Goal: Task Accomplishment & Management: Use online tool/utility

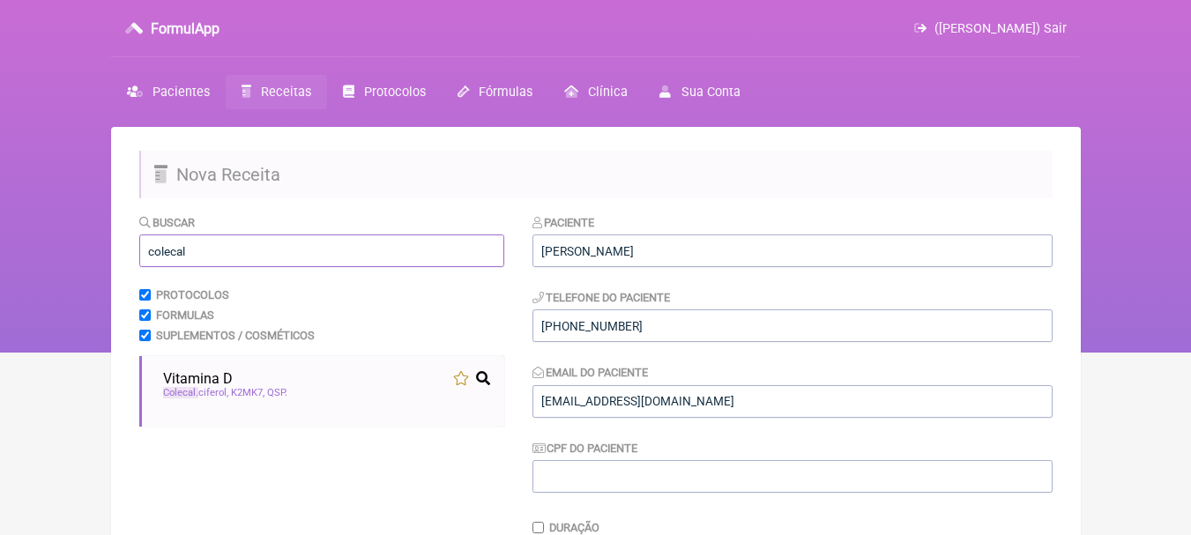
drag, startPoint x: 258, startPoint y: 248, endPoint x: 0, endPoint y: 233, distance: 258.8
click at [0, 233] on div "FormulApp ([PERSON_NAME]) Sair [GEOGRAPHIC_DATA] Receitas Protocolos Fórmulas […" at bounding box center [595, 176] width 1191 height 353
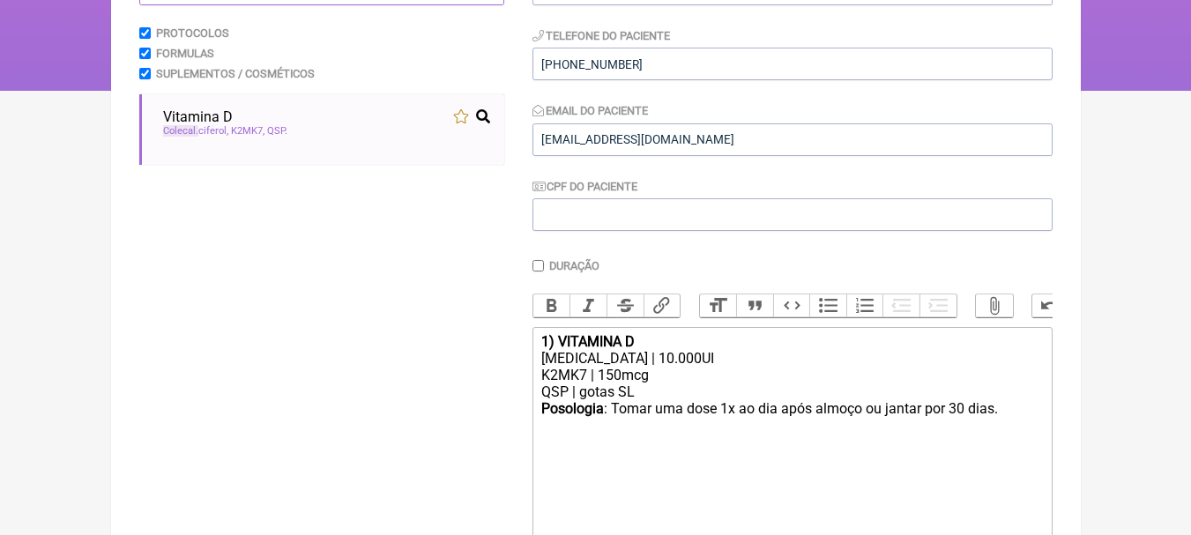
scroll to position [176, 0]
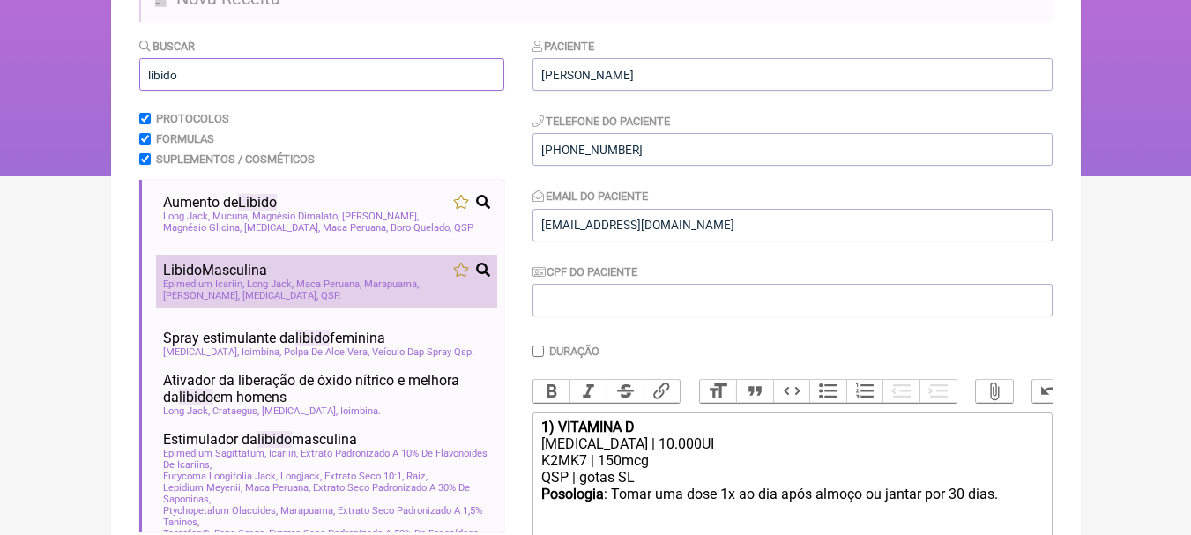
type input "libido"
click at [377, 271] on div "Libido Masculina" at bounding box center [326, 270] width 327 height 17
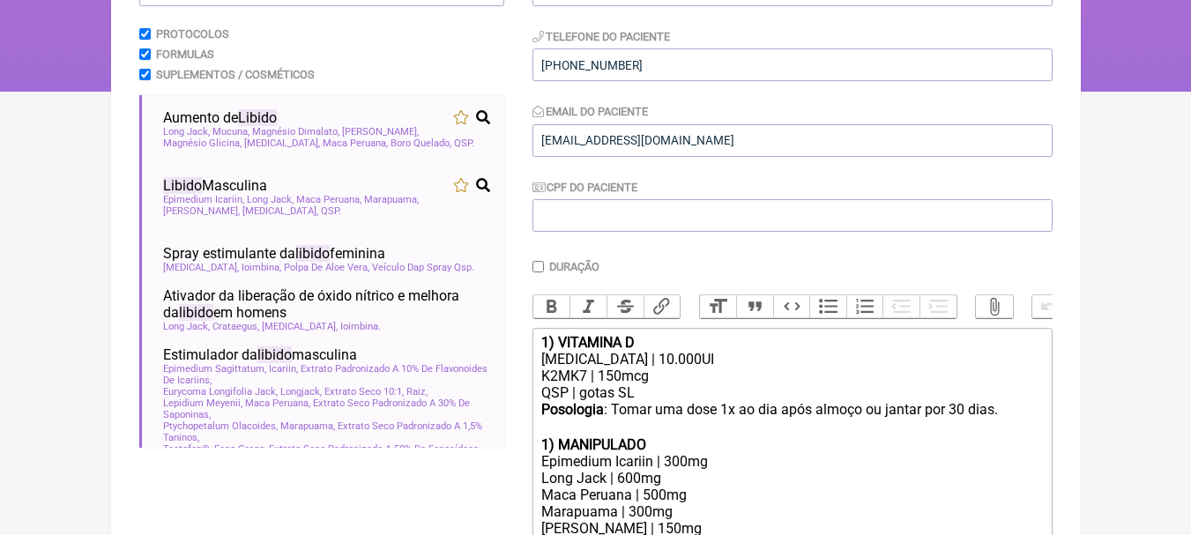
scroll to position [475, 0]
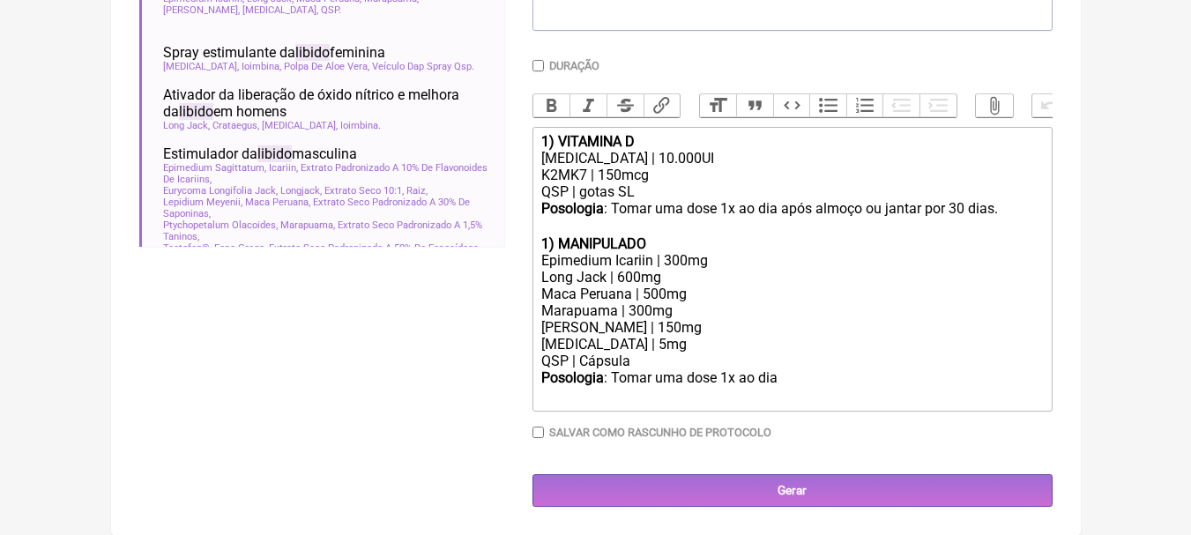
click at [548, 242] on strong "1) MANIPULADO" at bounding box center [593, 243] width 105 height 17
drag, startPoint x: 676, startPoint y: 235, endPoint x: 564, endPoint y: 241, distance: 112.1
click at [564, 241] on trix-editor "1) VITAMINA D [MEDICAL_DATA] | 10.000UI K2MK7 | 150mcg QSP | gotas SL Posologia…" at bounding box center [793, 269] width 520 height 285
click at [600, 245] on strong ") MANIPULADO" at bounding box center [597, 243] width 97 height 17
drag, startPoint x: 667, startPoint y: 244, endPoint x: 564, endPoint y: 245, distance: 103.2
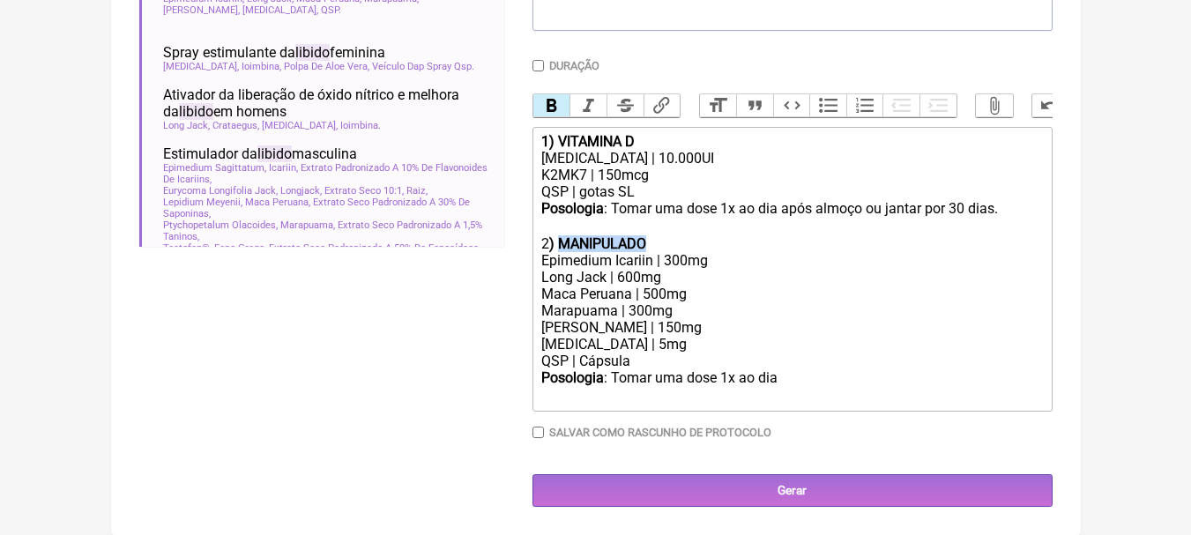
click at [564, 245] on div "2 ) MANIPULADO" at bounding box center [791, 243] width 501 height 17
click at [771, 288] on div "Maca Peruana | 500mg" at bounding box center [791, 294] width 501 height 17
drag, startPoint x: 720, startPoint y: 255, endPoint x: 413, endPoint y: 255, distance: 307.7
click at [414, 255] on form "Buscar libido Protocolos Formulas Suplementos / Cosméticos Aumento de Libido Lo…" at bounding box center [595, 129] width 913 height 756
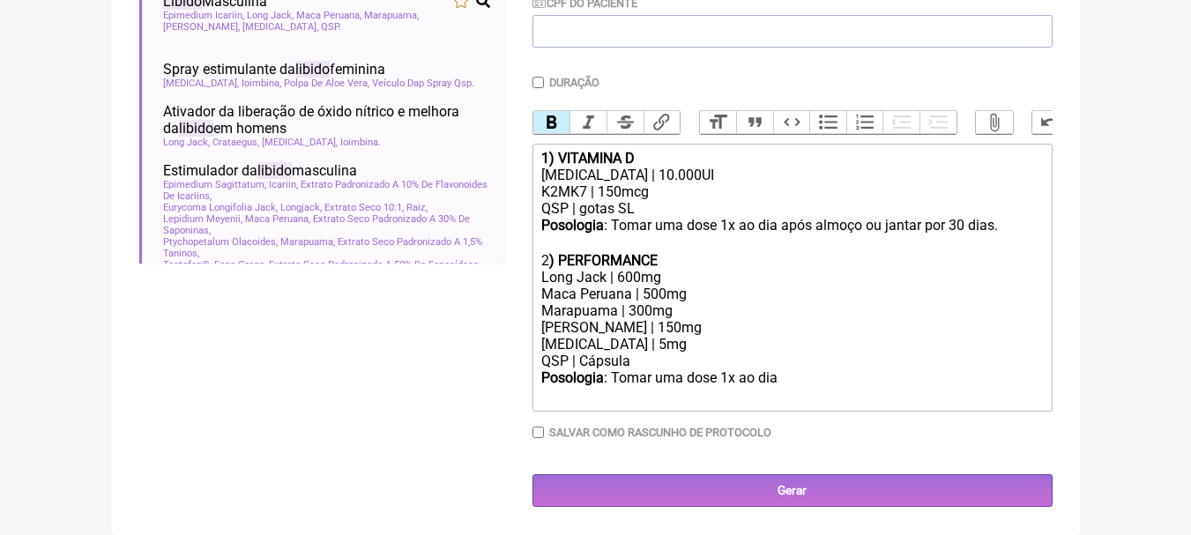
click at [689, 285] on div "Long Jack | 600mg" at bounding box center [791, 277] width 501 height 17
click at [625, 275] on div "Long Jack | 600mg" at bounding box center [791, 277] width 501 height 17
click at [697, 332] on div "[PERSON_NAME] | 150mg" at bounding box center [791, 327] width 501 height 17
drag, startPoint x: 642, startPoint y: 342, endPoint x: 509, endPoint y: 327, distance: 134.0
click at [509, 327] on form "Buscar libido Protocolos Formulas Suplementos / Cosméticos Aumento de Libido Lo…" at bounding box center [595, 137] width 913 height 739
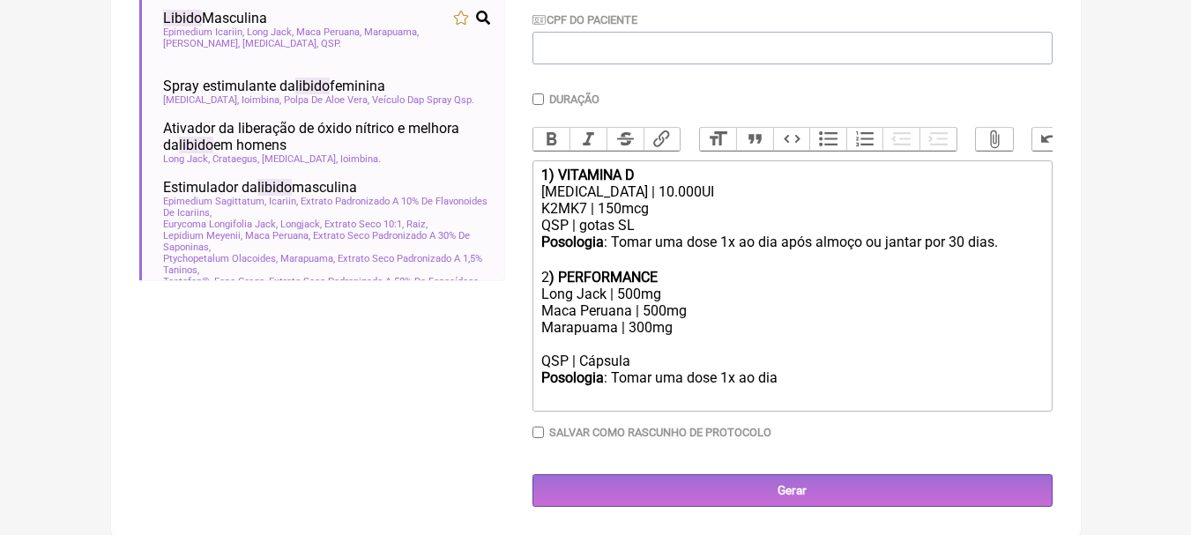
scroll to position [442, 0]
copy div "|"
paste trix-editor "|"
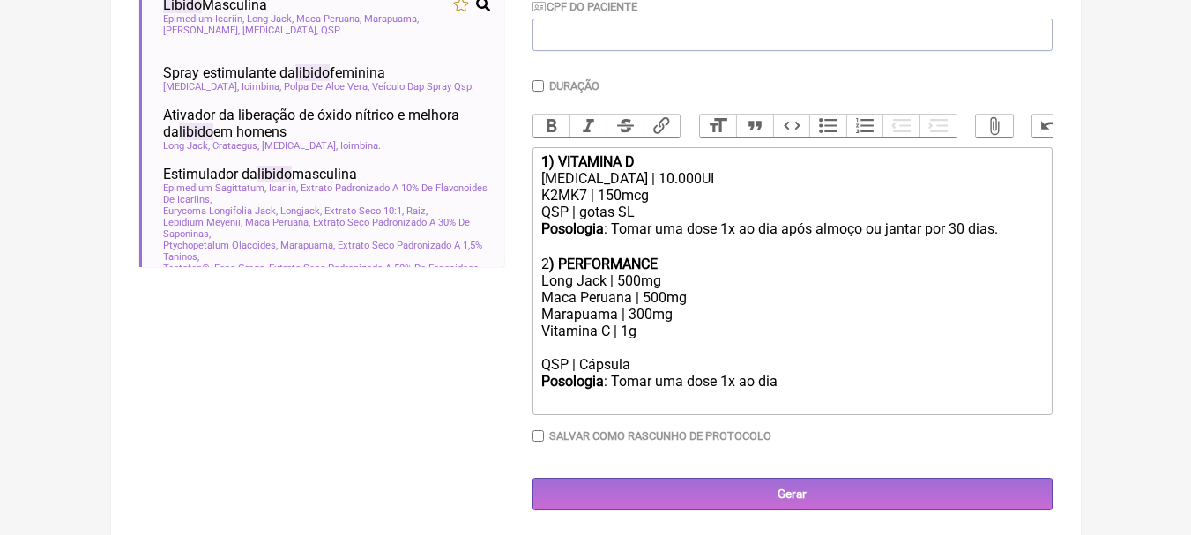
scroll to position [458, 0]
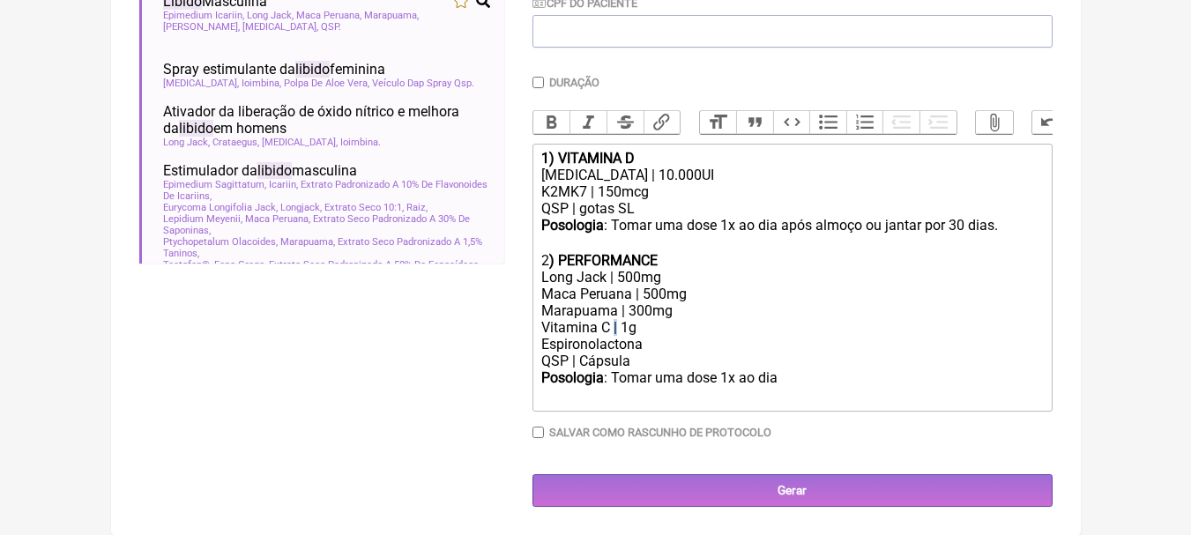
copy div "|"
paste trix-editor "|"
click at [695, 368] on div "QSP | Cápsula" at bounding box center [791, 361] width 501 height 17
drag, startPoint x: 778, startPoint y: 379, endPoint x: 719, endPoint y: 382, distance: 58.3
click at [719, 382] on div "Posologia : Tomar uma dose 1x ao dia ㅤ" at bounding box center [791, 386] width 501 height 35
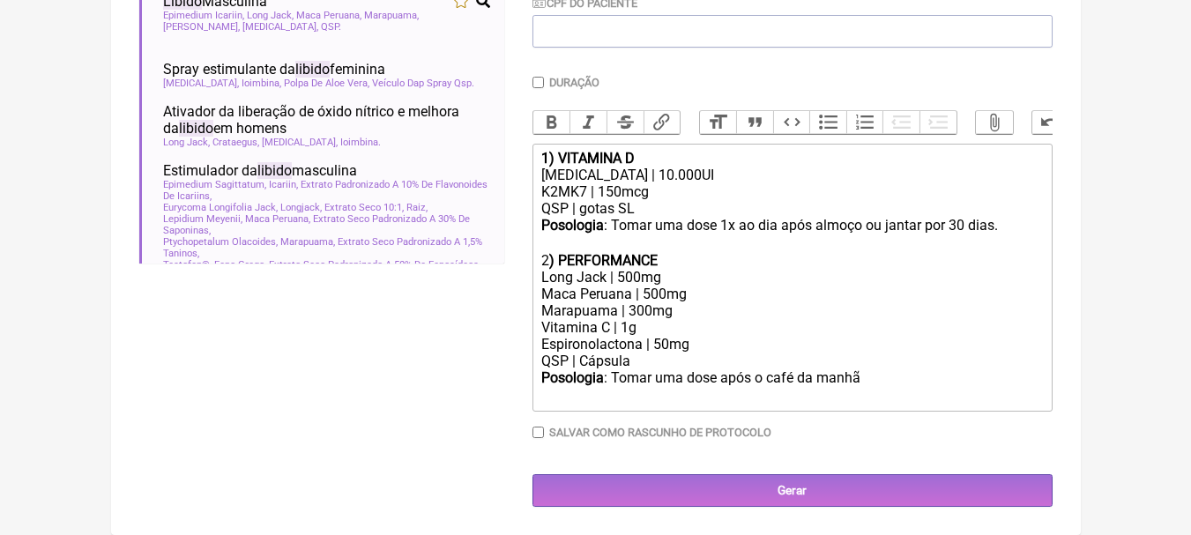
click at [734, 179] on div "[MEDICAL_DATA] | 10.000UI" at bounding box center [791, 175] width 501 height 17
click at [707, 276] on div "Long Jack | 500mg" at bounding box center [791, 277] width 501 height 17
click at [701, 291] on div "Maca Peruana | 500mg" at bounding box center [791, 294] width 501 height 17
click at [696, 309] on div "Marapuama | 300mg" at bounding box center [791, 310] width 501 height 17
click at [690, 334] on div "Vitamina C | 1g Espironolactona | 50mg" at bounding box center [791, 336] width 501 height 34
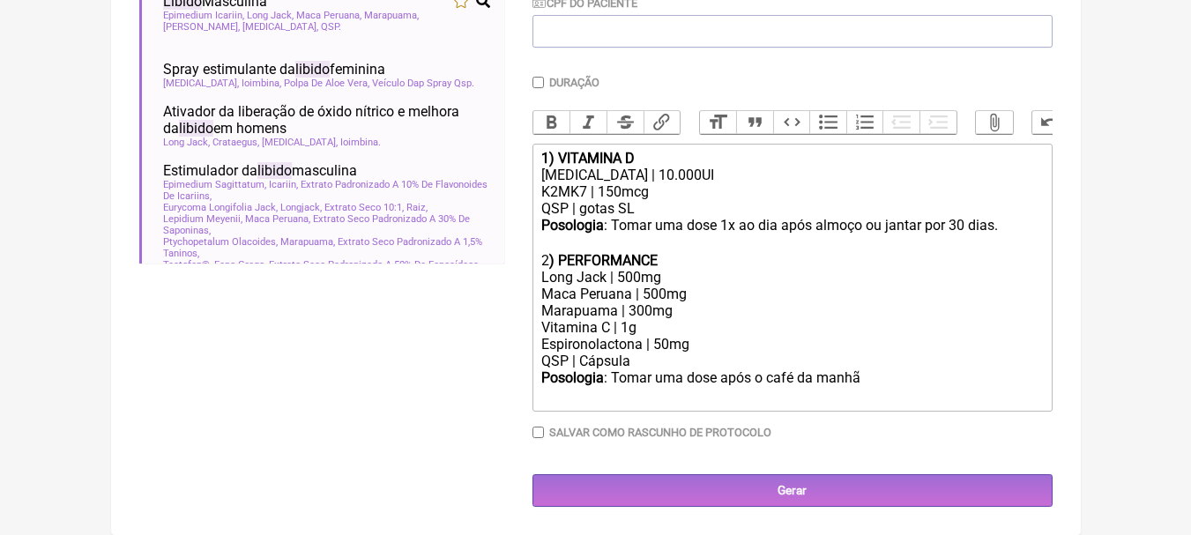
click at [712, 353] on div "QSP | Cápsula" at bounding box center [791, 361] width 501 height 17
click at [888, 376] on div "Posologia : Tomar uma dose após o café da manhã ㅤ" at bounding box center [791, 386] width 501 height 35
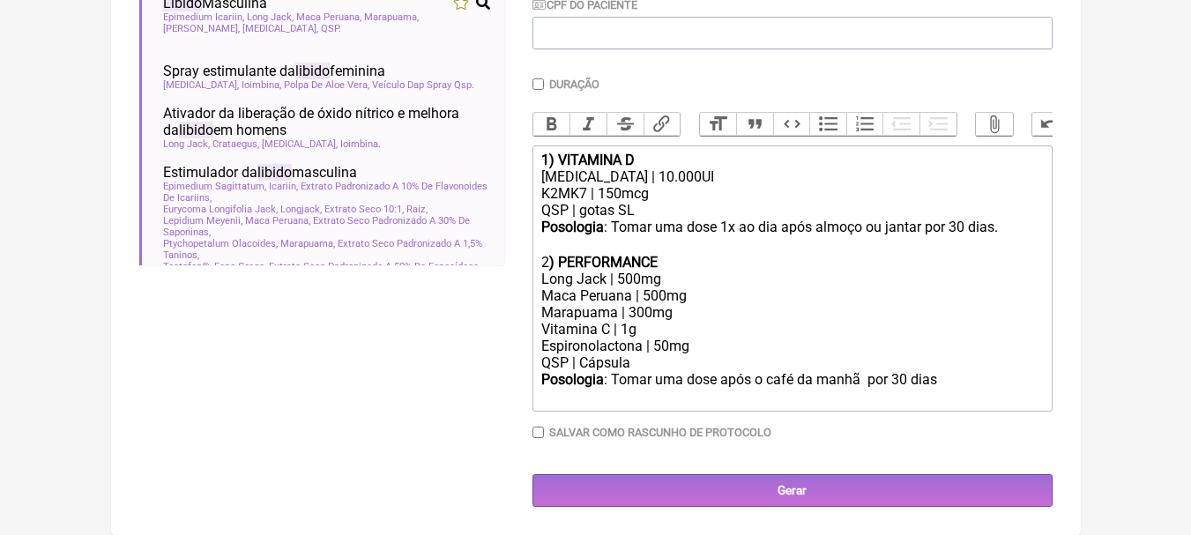
type trix-editor "<div><strong>1) VITAMINA D</strong></div><div>[MEDICAL_DATA] | 10.000UI</div><d…"
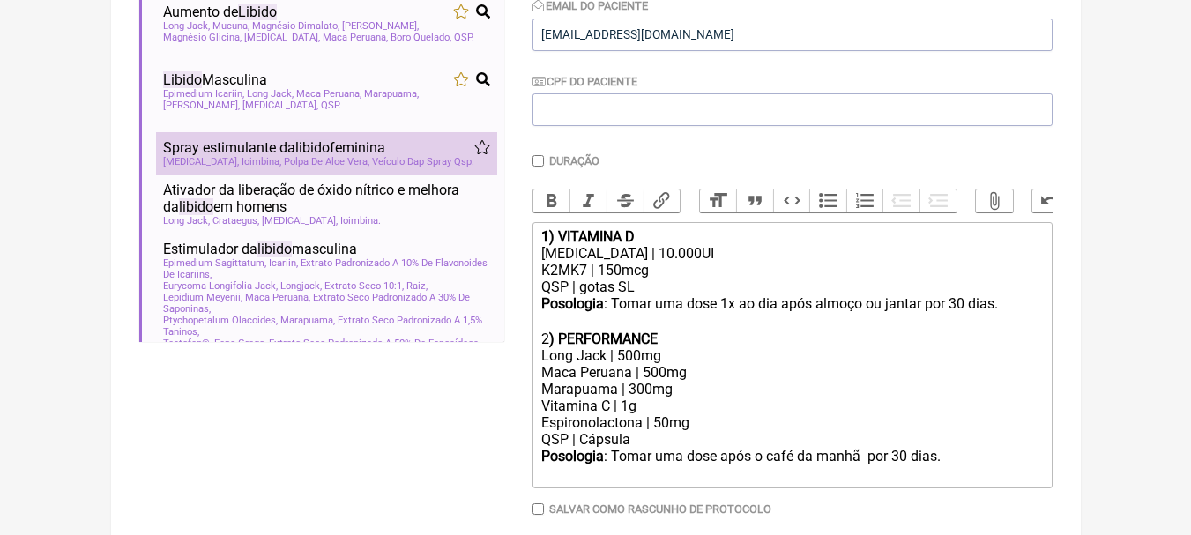
scroll to position [192, 0]
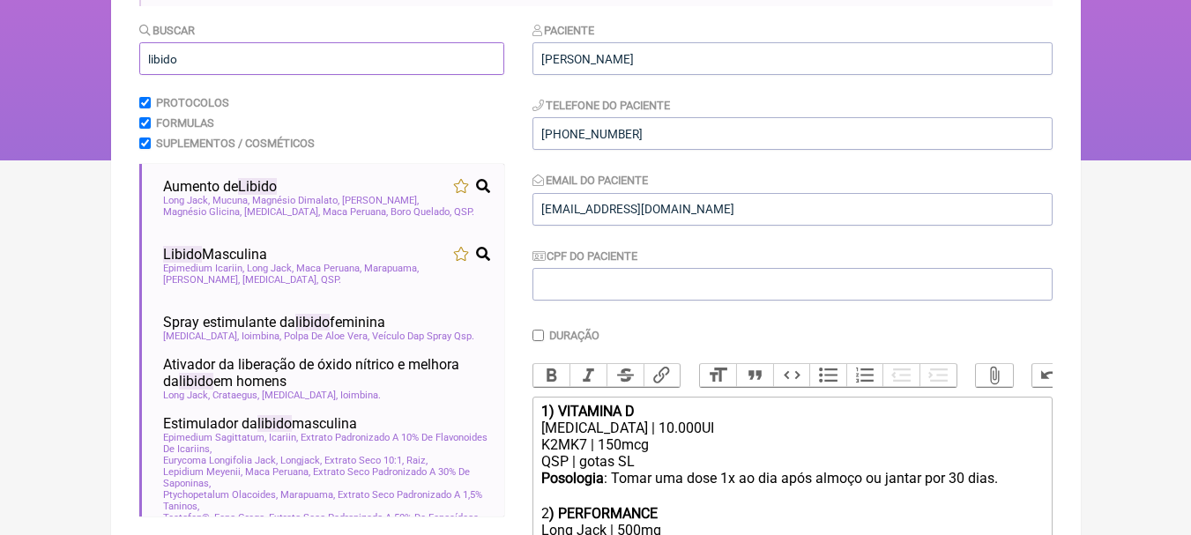
drag, startPoint x: 253, startPoint y: 69, endPoint x: 0, endPoint y: 54, distance: 253.5
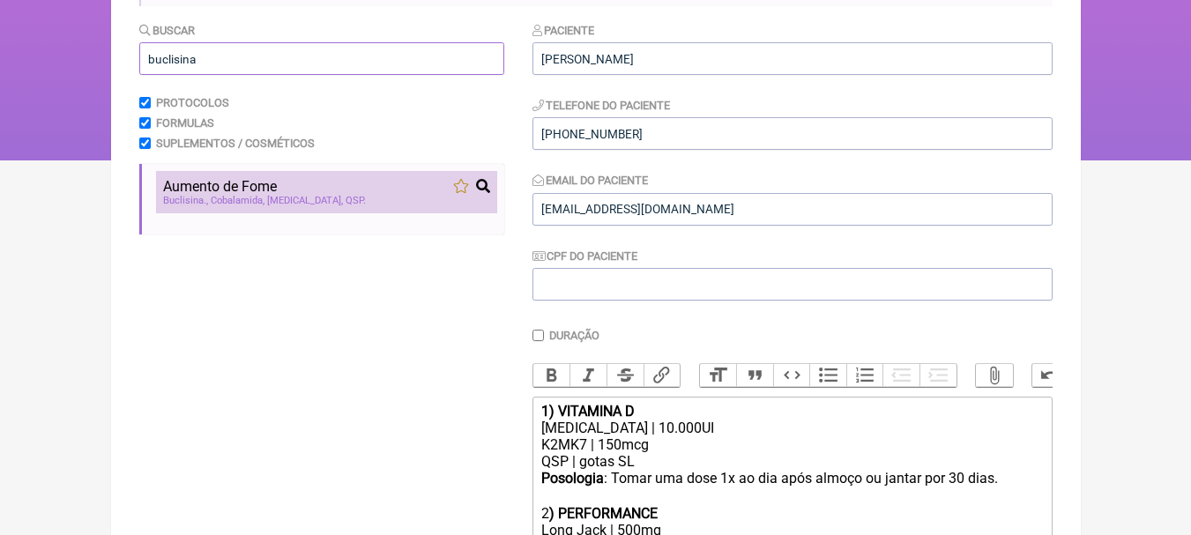
type input "buclisina"
click at [323, 182] on div "Aumento de Fome" at bounding box center [326, 186] width 327 height 17
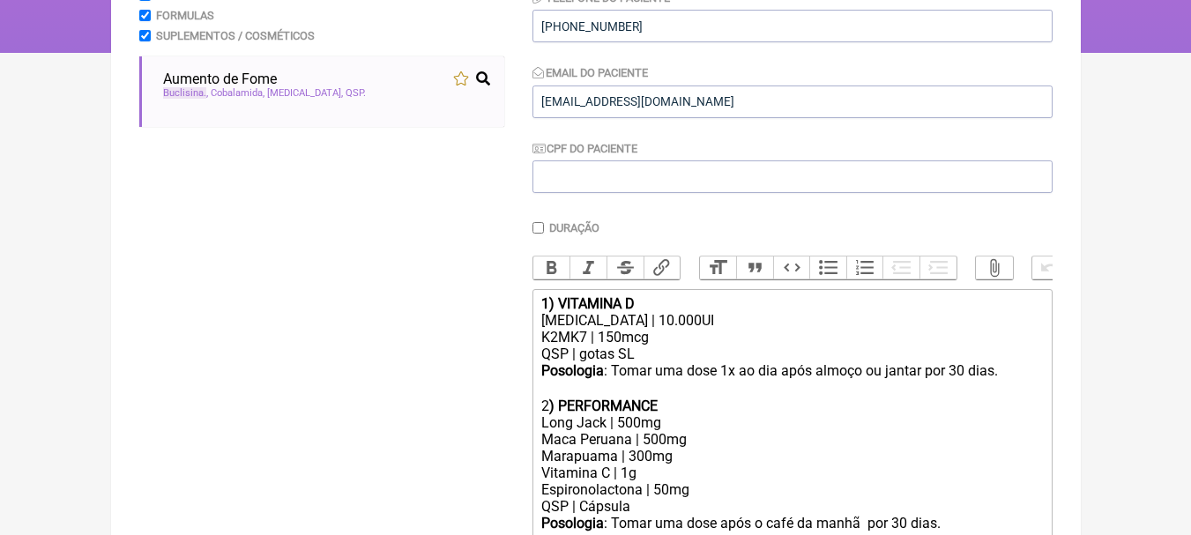
scroll to position [576, 0]
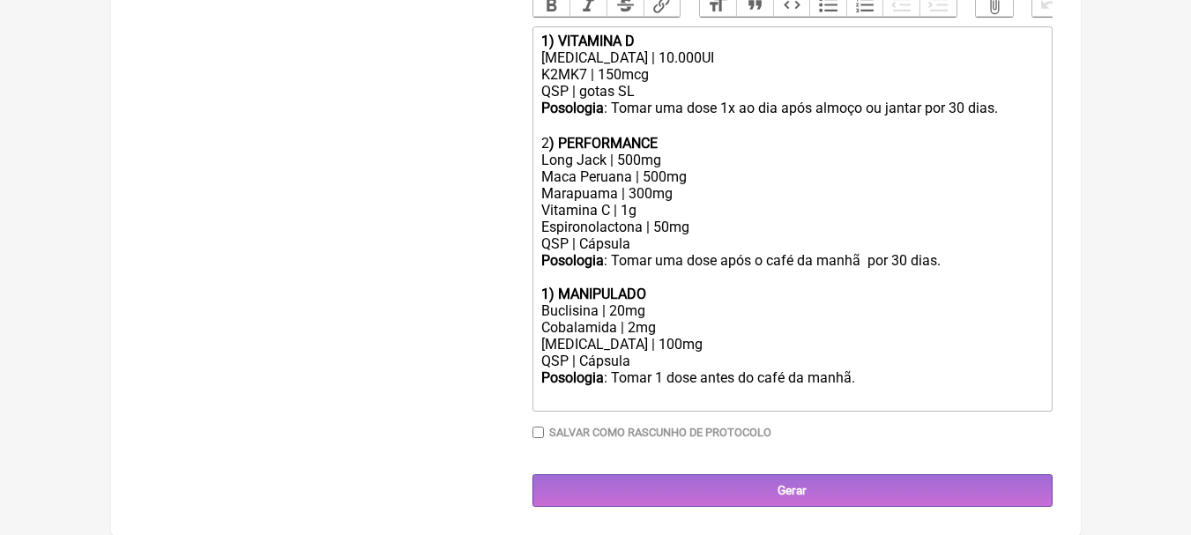
click at [551, 295] on strong "1) MANIPULADO" at bounding box center [593, 294] width 105 height 17
drag, startPoint x: 682, startPoint y: 293, endPoint x: 560, endPoint y: 289, distance: 121.7
click at [560, 289] on div "3 ) MANIPULADO" at bounding box center [791, 294] width 501 height 17
click at [686, 314] on div "Buclisina | 20mg" at bounding box center [791, 310] width 501 height 17
drag, startPoint x: 680, startPoint y: 335, endPoint x: 518, endPoint y: 332, distance: 161.4
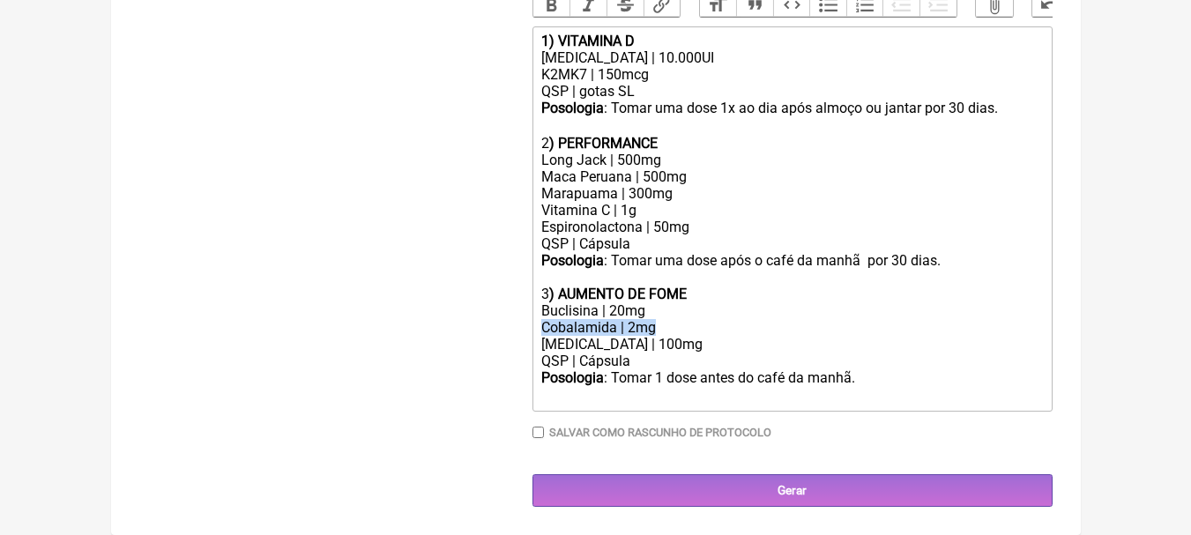
click at [518, 332] on form "Buscar buclisina Protocolos Formulas Suplementos / Cosméticos Aumento de Fome B…" at bounding box center [595, 79] width 913 height 856
drag, startPoint x: 681, startPoint y: 345, endPoint x: 531, endPoint y: 334, distance: 150.3
click at [531, 334] on form "Buscar buclisina Protocolos Formulas Suplementos / Cosméticos Aumento de Fome B…" at bounding box center [595, 79] width 913 height 856
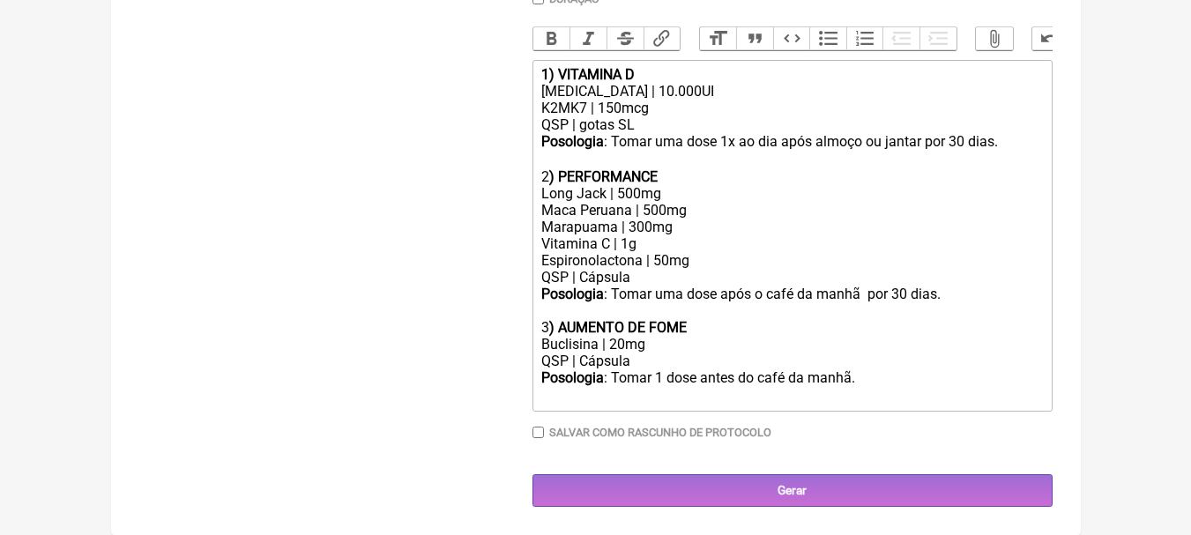
scroll to position [542, 0]
click at [709, 364] on div "QSP | Cápsula" at bounding box center [791, 361] width 501 height 17
drag, startPoint x: 661, startPoint y: 343, endPoint x: 382, endPoint y: 330, distance: 279.8
click at [382, 330] on form "Buscar buclisina Protocolos Formulas Suplementos / Cosméticos Aumento de Fome B…" at bounding box center [595, 95] width 913 height 823
click at [686, 361] on div "QSP | Cápsula" at bounding box center [791, 361] width 501 height 17
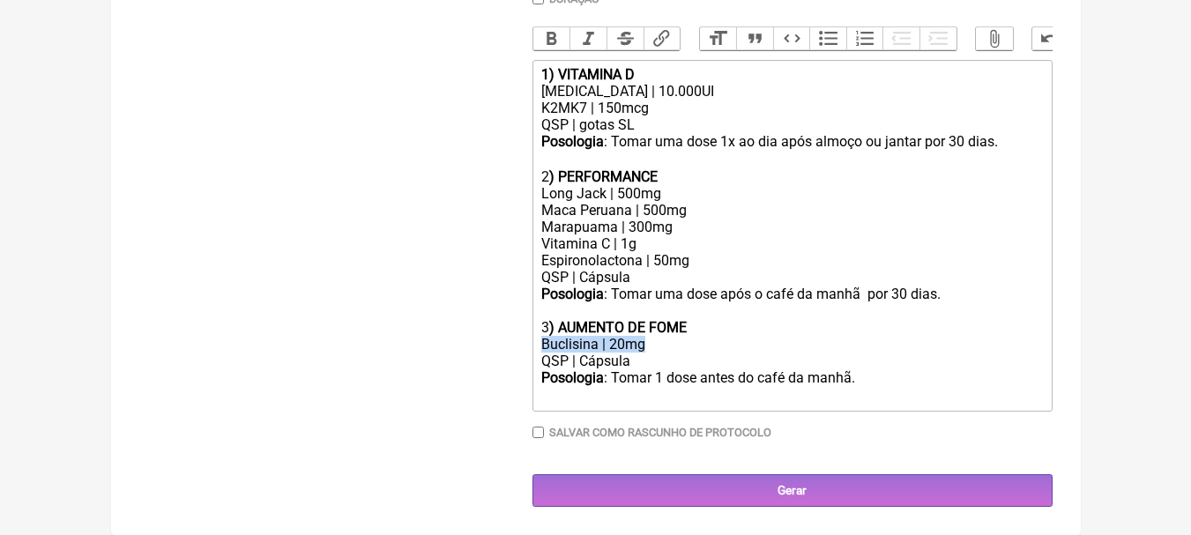
drag, startPoint x: 673, startPoint y: 349, endPoint x: 472, endPoint y: 346, distance: 201.1
click at [473, 346] on form "Buscar buclisina Protocolos Formulas Suplementos / Cosméticos Aumento de Fome B…" at bounding box center [595, 95] width 913 height 823
copy div "Buclisina | 20mg"
click at [712, 266] on div "Vitamina C | 1g Espironolactona | 50mg" at bounding box center [791, 252] width 501 height 34
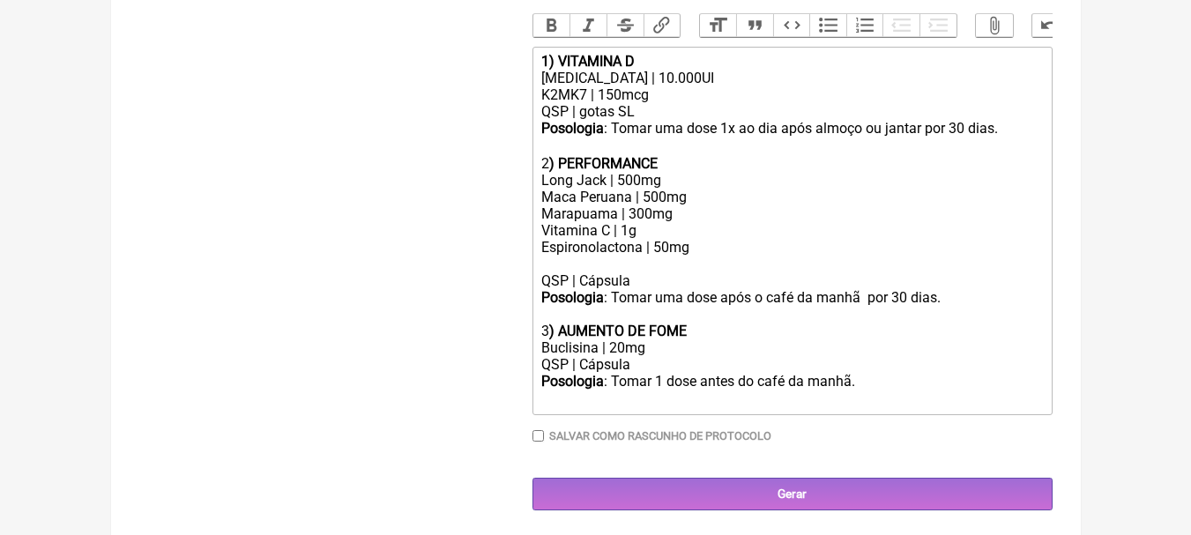
scroll to position [559, 0]
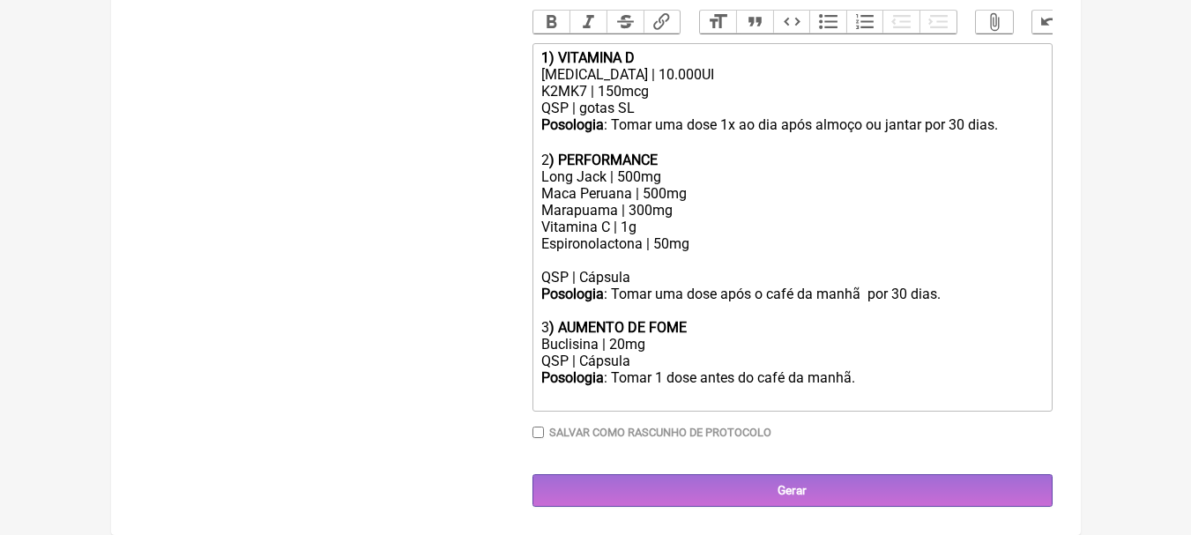
paste trix-editor "Buclisina | 20mg"
click at [676, 156] on div "2 ) PERFORMANCE" at bounding box center [791, 160] width 501 height 17
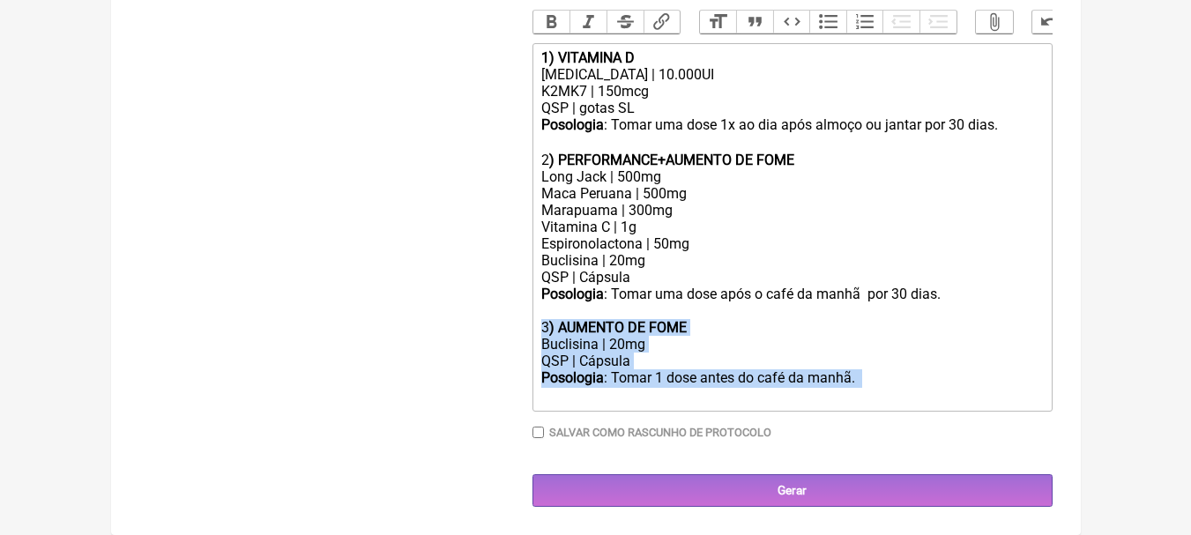
drag, startPoint x: 872, startPoint y: 394, endPoint x: 478, endPoint y: 322, distance: 400.7
click at [478, 322] on form "Buscar buclisina Protocolos Formulas Suplementos / Cosméticos Aumento de Fome B…" at bounding box center [595, 87] width 913 height 839
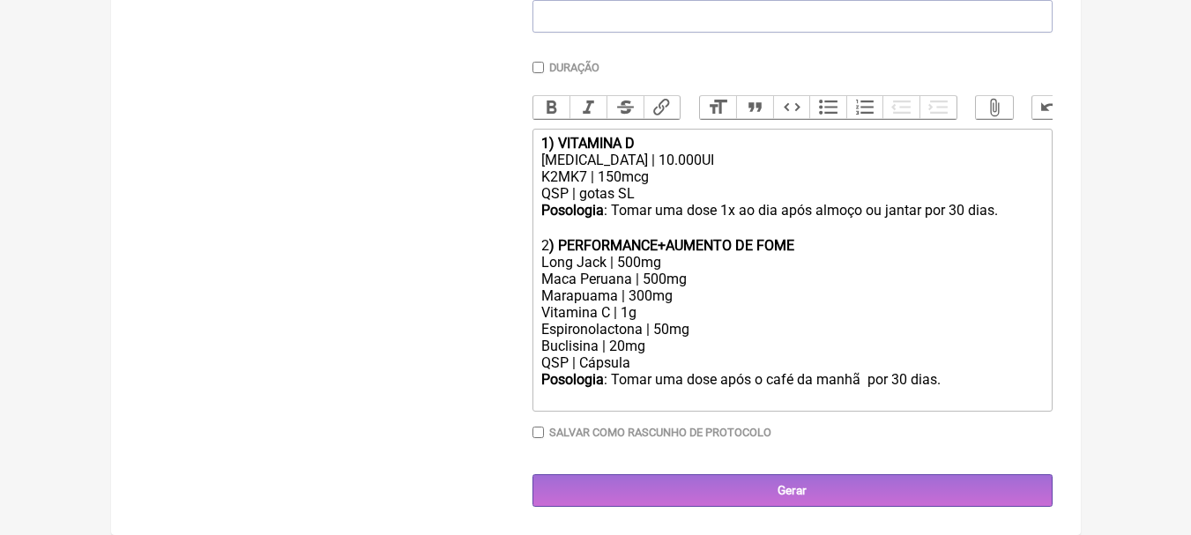
scroll to position [457, 0]
type trix-editor "<div><strong>1) VITAMINA D</strong></div><div>[MEDICAL_DATA] | 10.000UI</div><d…"
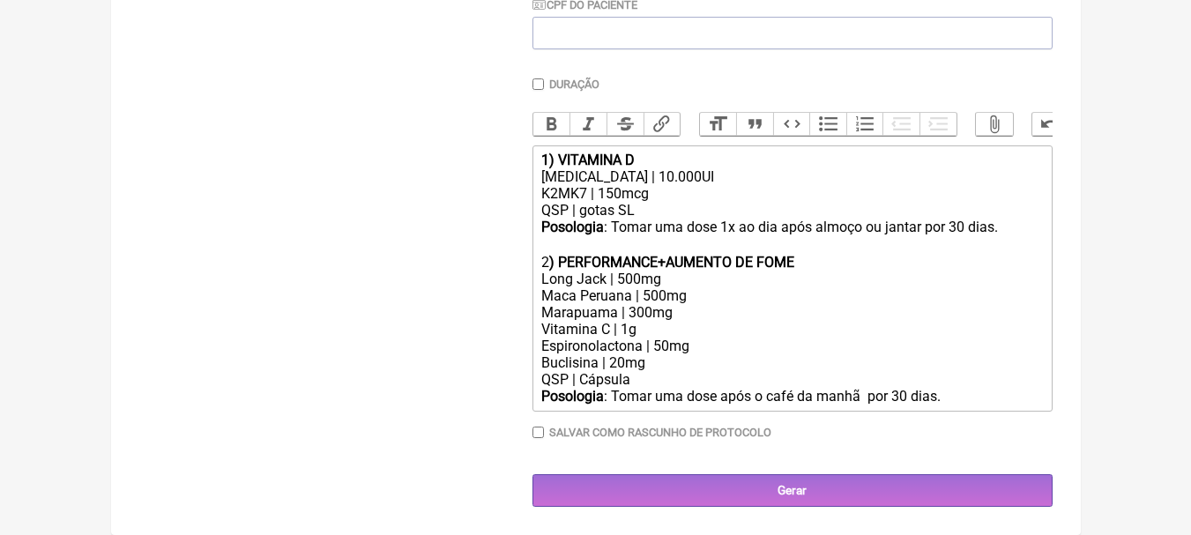
click at [665, 213] on div "QSP | gotas SL" at bounding box center [791, 210] width 501 height 17
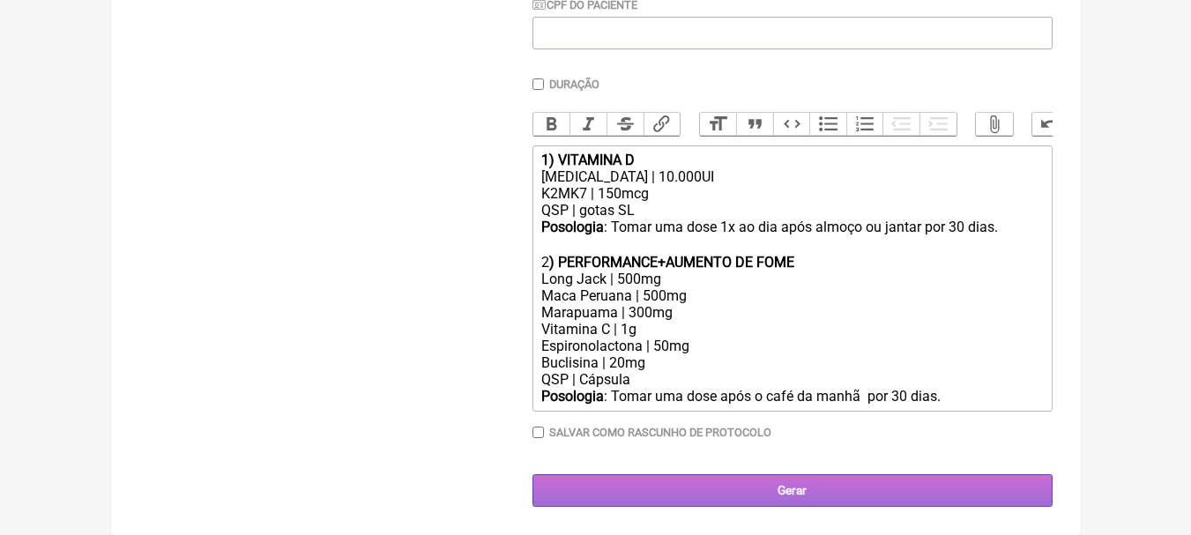
click at [910, 498] on input "Gerar" at bounding box center [793, 490] width 520 height 33
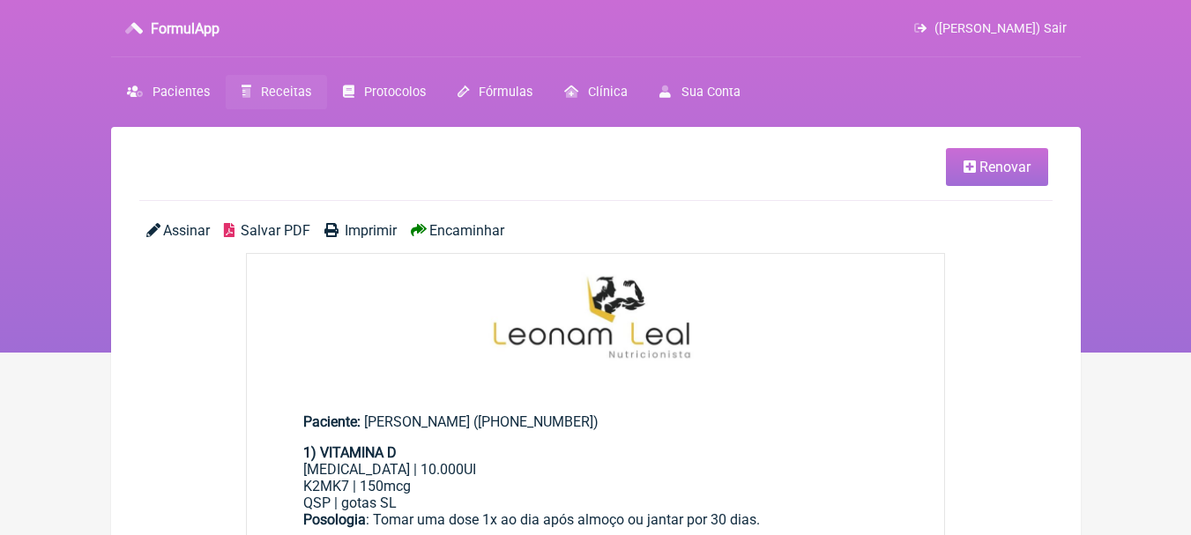
click at [272, 229] on span "Salvar PDF" at bounding box center [276, 230] width 70 height 17
click at [893, 255] on img at bounding box center [596, 318] width 698 height 128
